Goal: Find specific page/section: Find specific page/section

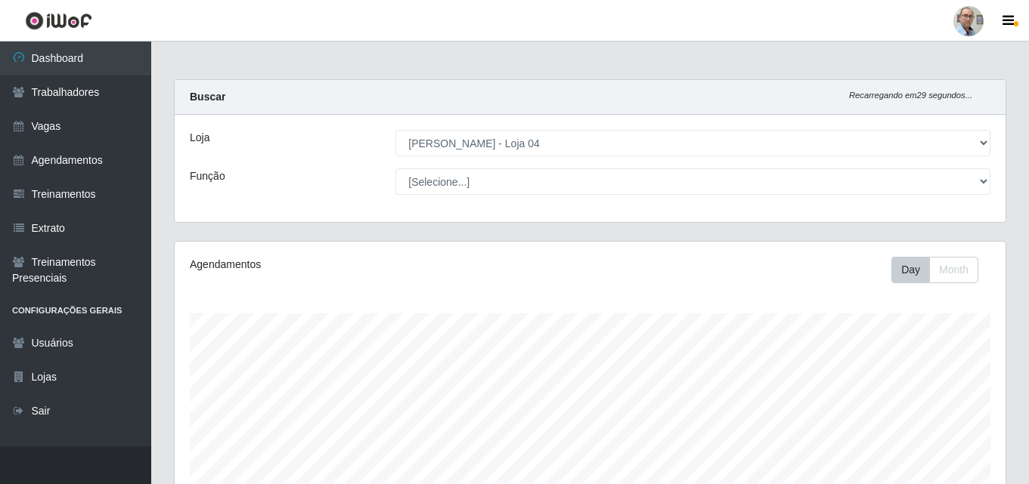
select select "251"
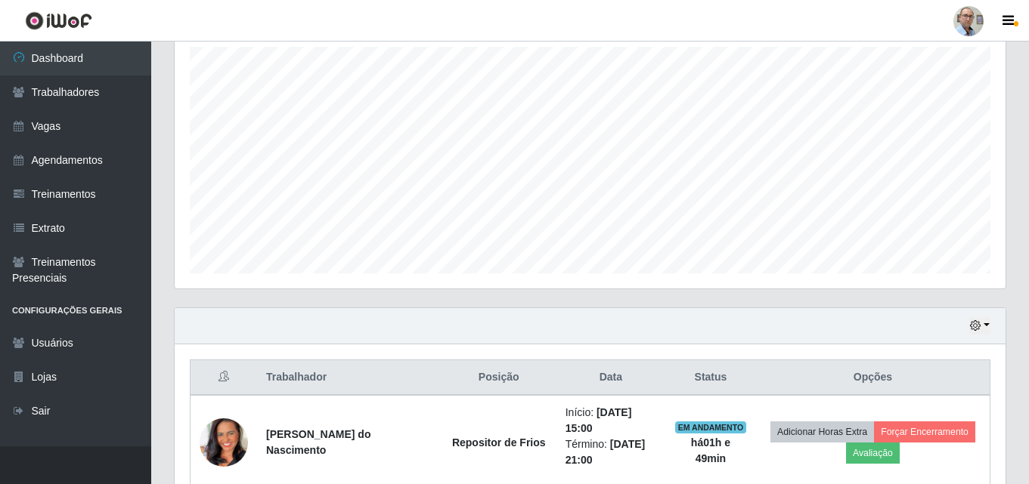
scroll to position [378, 0]
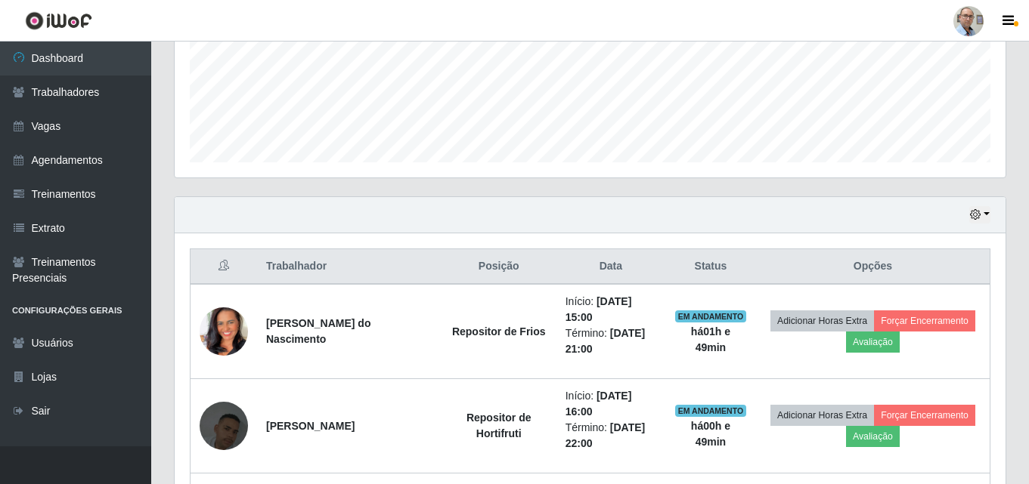
click at [964, 212] on div "Hoje 1 dia 3 dias 1 Semana Não encerrados" at bounding box center [590, 215] width 831 height 36
click at [970, 212] on icon "button" at bounding box center [975, 214] width 11 height 11
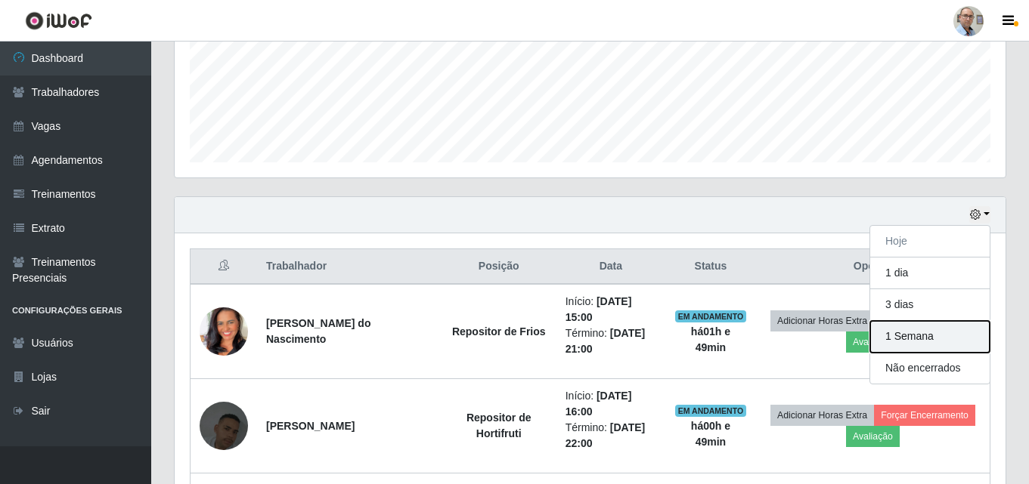
click at [916, 340] on button "1 Semana" at bounding box center [929, 337] width 119 height 32
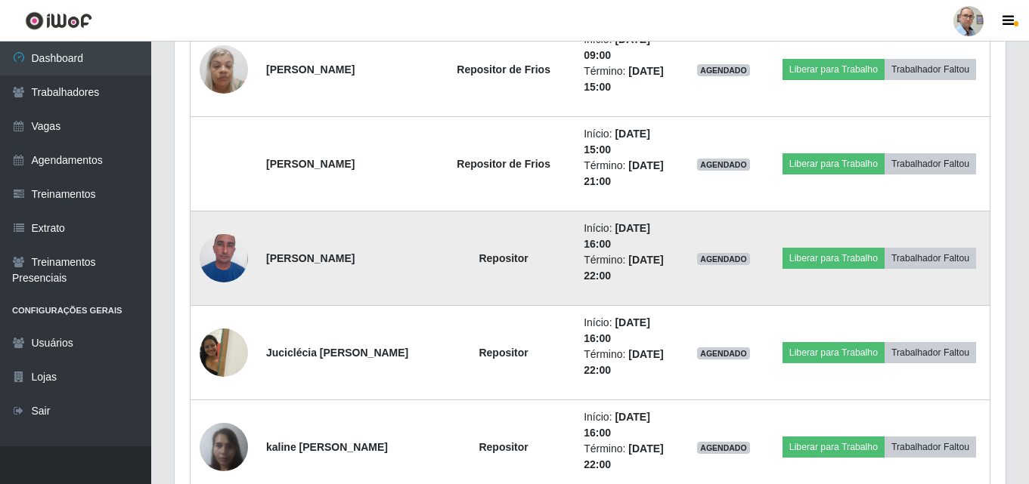
scroll to position [14791, 0]
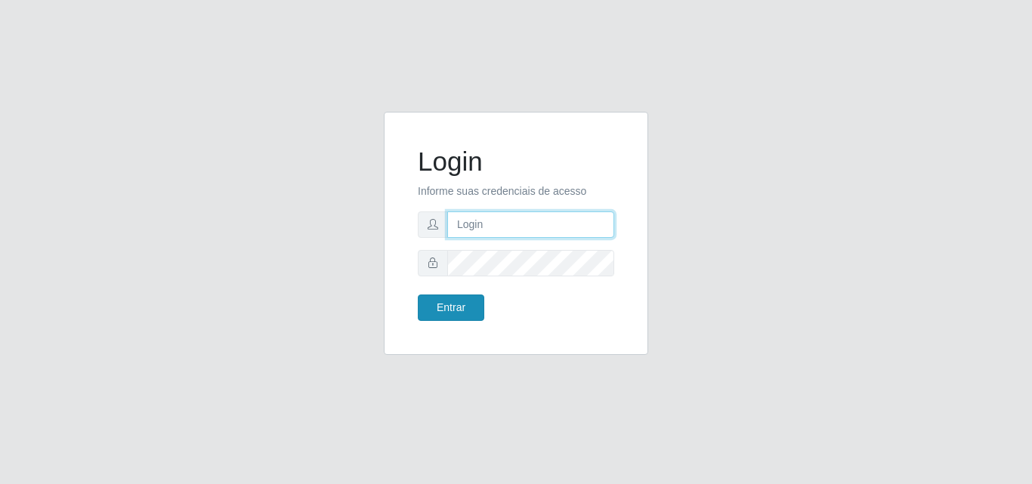
type input "gerente.loja4@marvermelhoatacado.com.br"
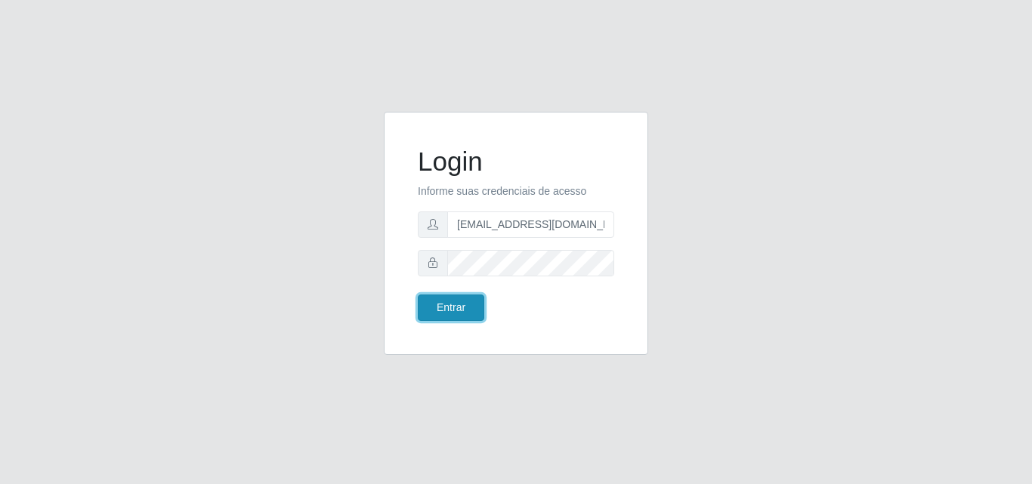
click at [463, 309] on button "Entrar" at bounding box center [451, 308] width 67 height 26
